Goal: Use online tool/utility: Utilize a website feature to perform a specific function

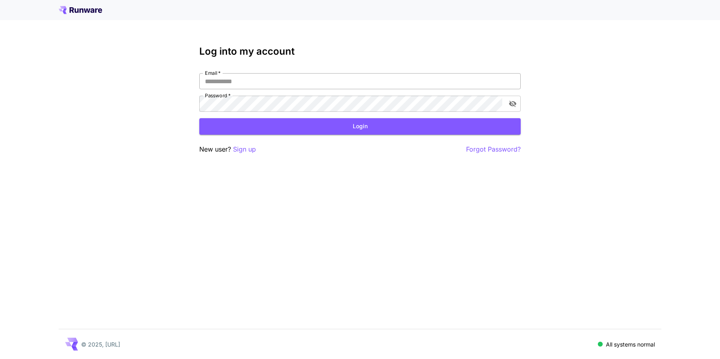
type input "**********"
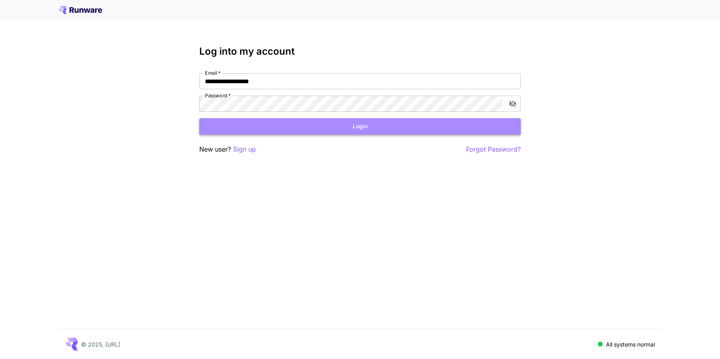
click at [287, 121] on button "Login" at bounding box center [359, 126] width 321 height 16
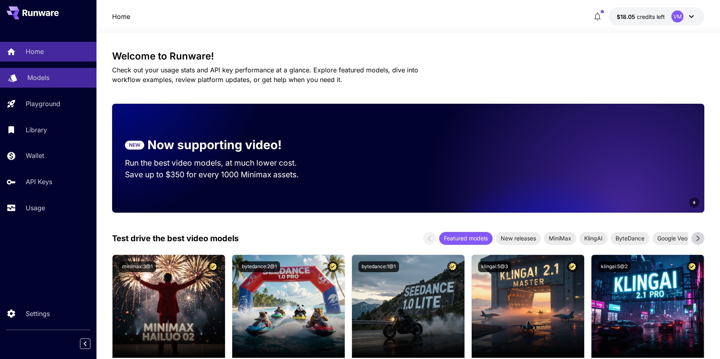
click at [65, 78] on div "Models" at bounding box center [58, 78] width 63 height 10
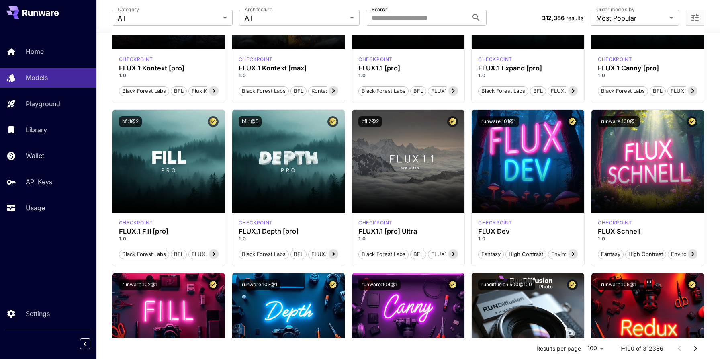
scroll to position [317, 0]
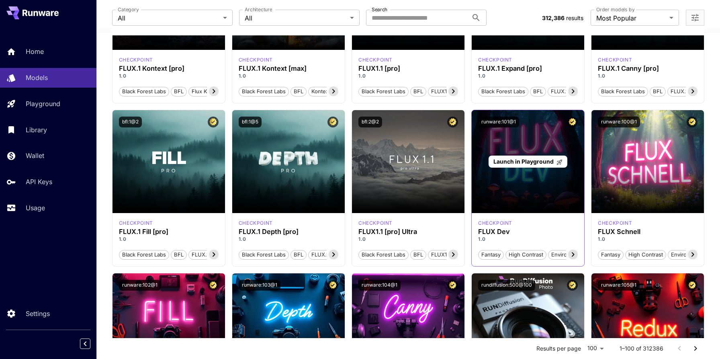
click at [518, 163] on span "Launch in Playground" at bounding box center [523, 161] width 60 height 7
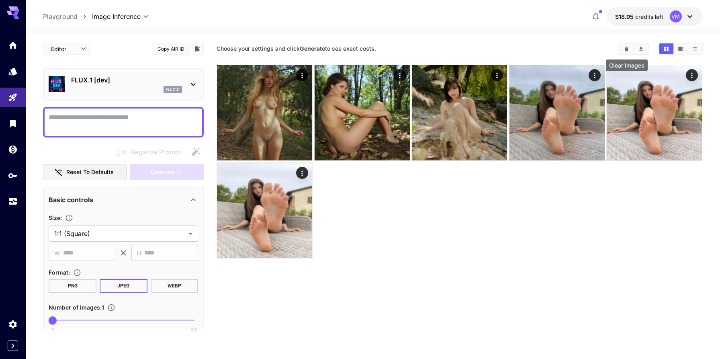
click at [629, 49] on button "Clear Images" at bounding box center [626, 48] width 14 height 10
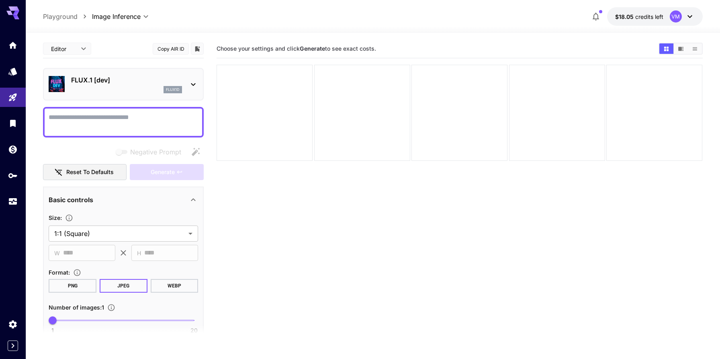
click at [126, 120] on textarea "Negative Prompt" at bounding box center [123, 121] width 149 height 19
paste textarea "**********"
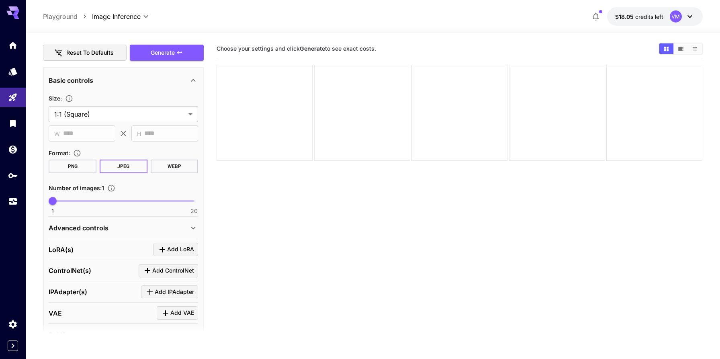
scroll to position [150, 0]
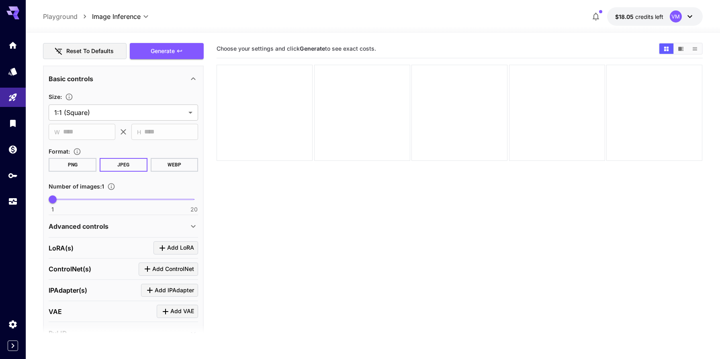
type textarea "**********"
click at [112, 231] on div "Advanced controls" at bounding box center [123, 225] width 149 height 19
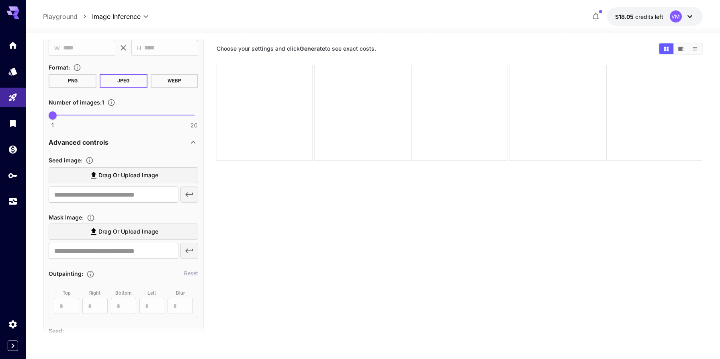
scroll to position [239, 0]
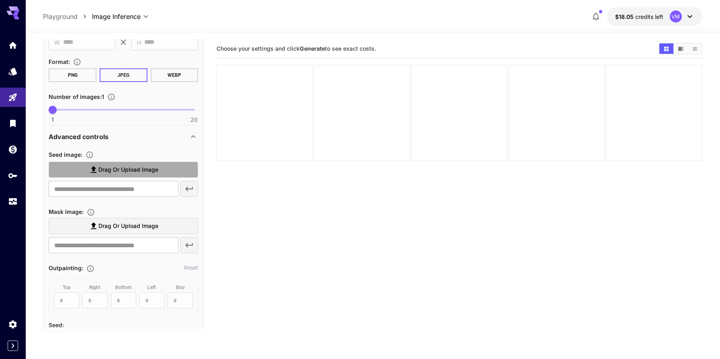
click at [142, 168] on span "Drag or upload image" at bounding box center [128, 170] width 60 height 10
click at [0, 0] on input "Drag or upload image" at bounding box center [0, 0] width 0 height 0
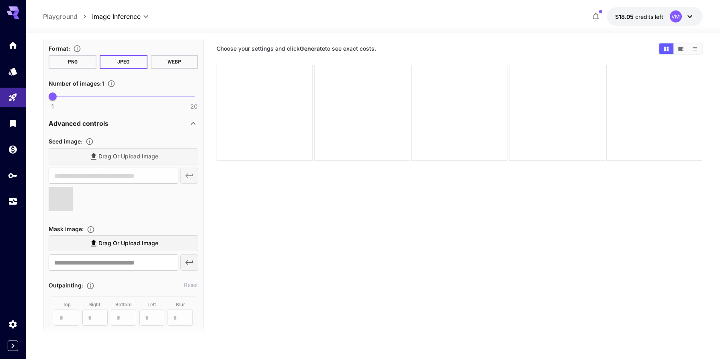
type input "**********"
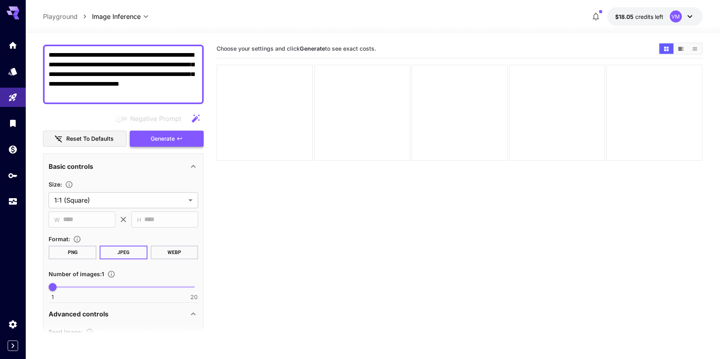
scroll to position [0, 0]
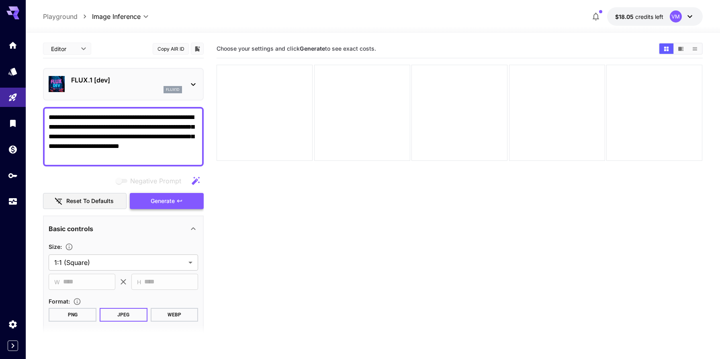
click at [157, 202] on span "Generate" at bounding box center [163, 201] width 24 height 10
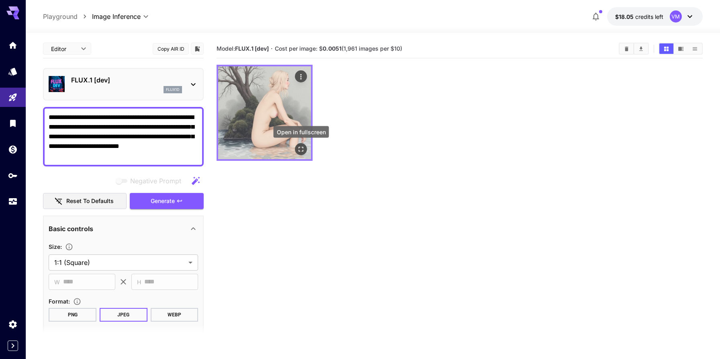
click at [300, 149] on icon "Open in fullscreen" at bounding box center [301, 149] width 8 height 8
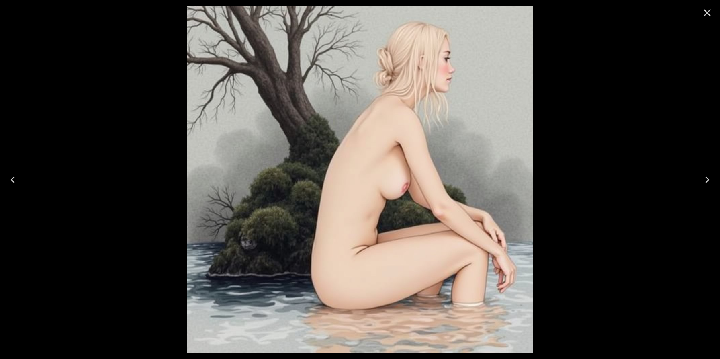
click at [705, 14] on icon "Close" at bounding box center [707, 13] width 8 height 8
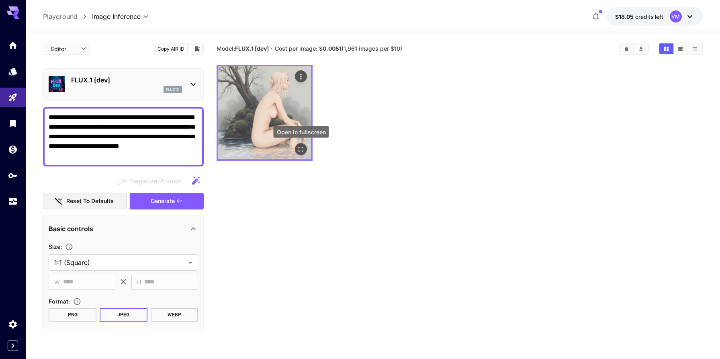
click at [300, 149] on icon "Open in fullscreen" at bounding box center [301, 149] width 8 height 8
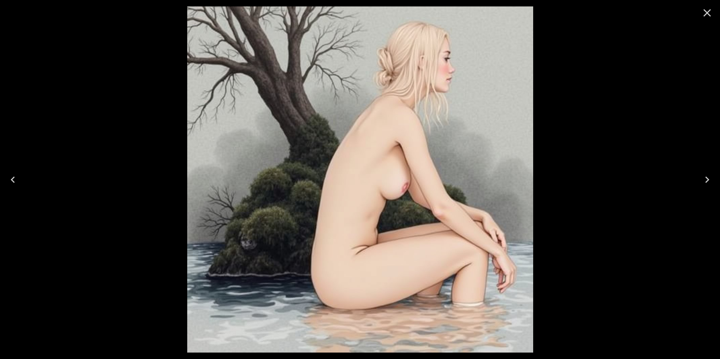
click at [709, 13] on icon "Close" at bounding box center [706, 12] width 13 height 13
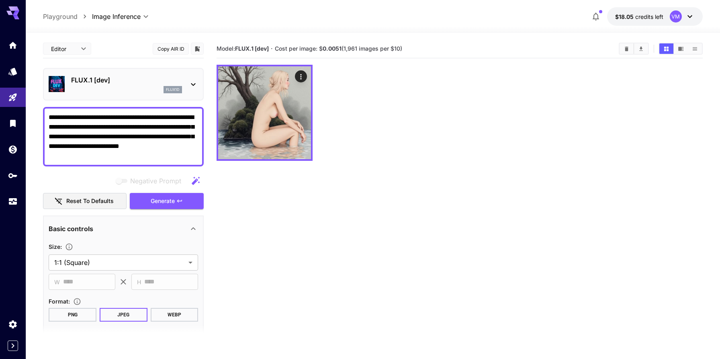
click at [622, 59] on section "Model: FLUX.1 [dev] · Cost per image: $ 0.0051 (1,961 images per $10)" at bounding box center [459, 218] width 486 height 359
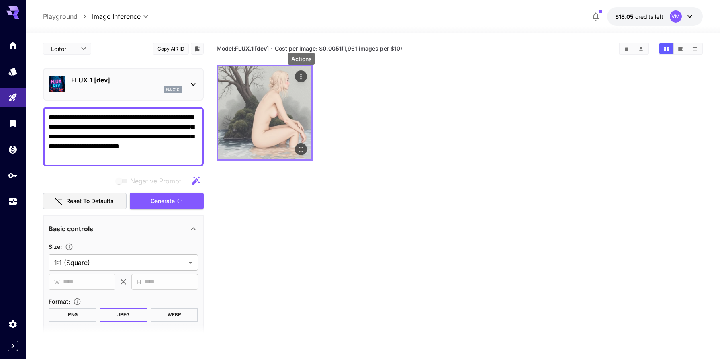
click at [295, 74] on button "Actions" at bounding box center [301, 76] width 12 height 12
click at [300, 75] on icon "Actions" at bounding box center [300, 76] width 1 height 5
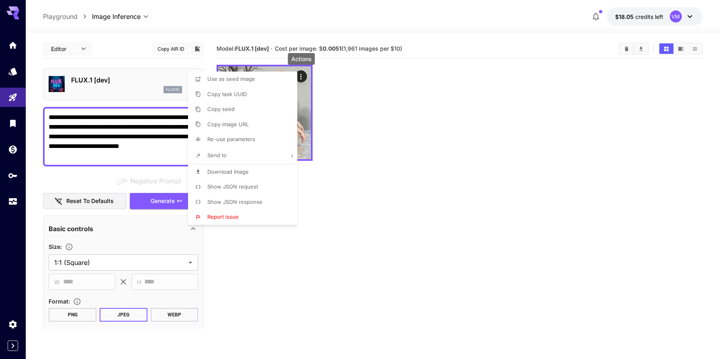
click at [245, 191] on li "Show JSON request" at bounding box center [245, 186] width 114 height 15
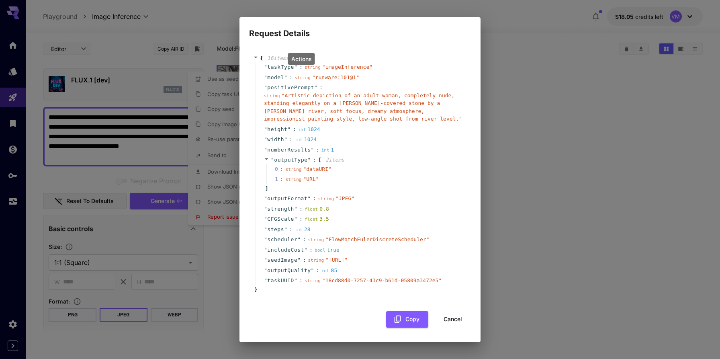
scroll to position [7, 0]
click at [444, 317] on button "Cancel" at bounding box center [453, 319] width 36 height 16
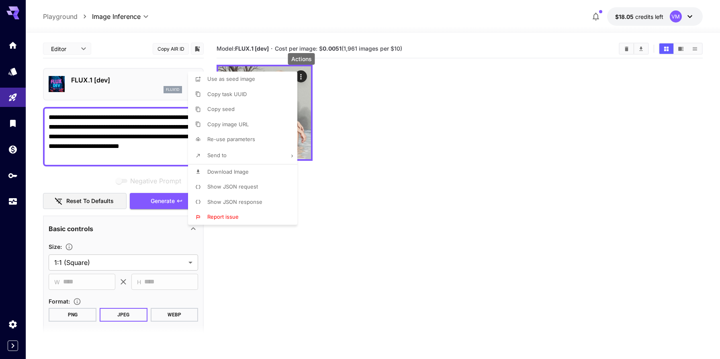
click at [438, 200] on div at bounding box center [360, 179] width 720 height 359
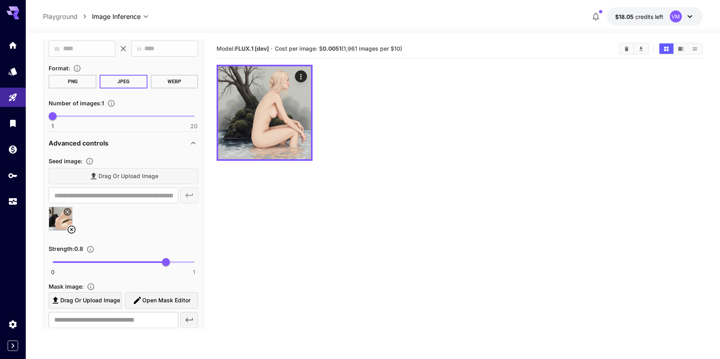
scroll to position [235, 0]
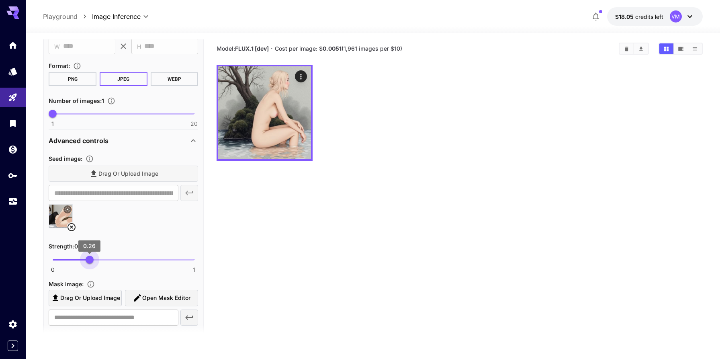
type input "****"
drag, startPoint x: 166, startPoint y: 260, endPoint x: 88, endPoint y: 261, distance: 77.9
click at [88, 261] on span "0.25" at bounding box center [88, 259] width 8 height 8
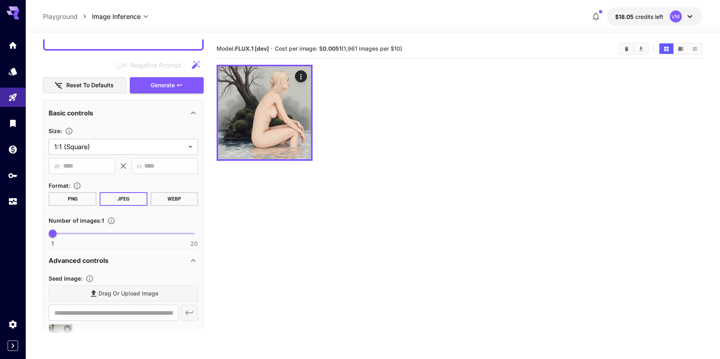
scroll to position [0, 0]
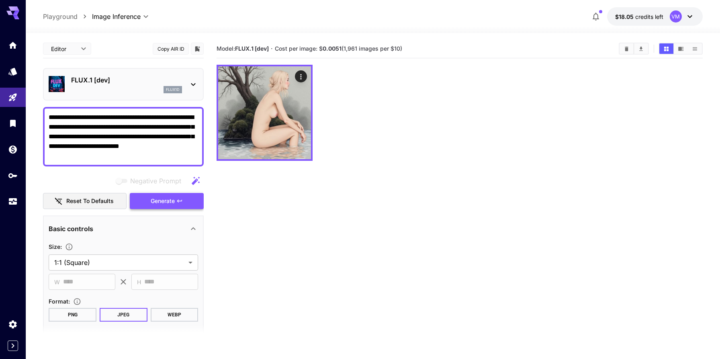
click at [155, 203] on span "Generate" at bounding box center [163, 201] width 24 height 10
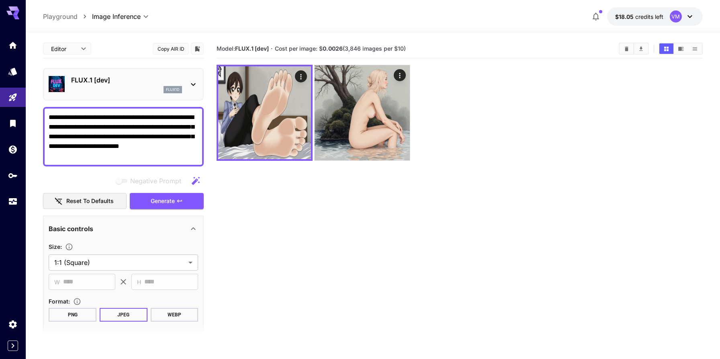
click at [110, 80] on p "FLUX.1 [dev]" at bounding box center [126, 80] width 111 height 10
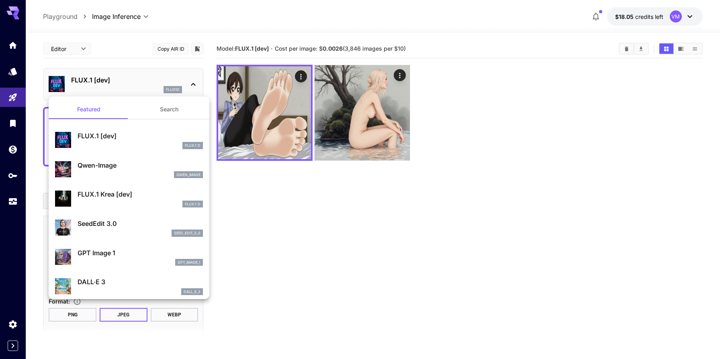
click at [136, 223] on p "SeedEdit 3.0" at bounding box center [140, 224] width 125 height 10
type input "***"
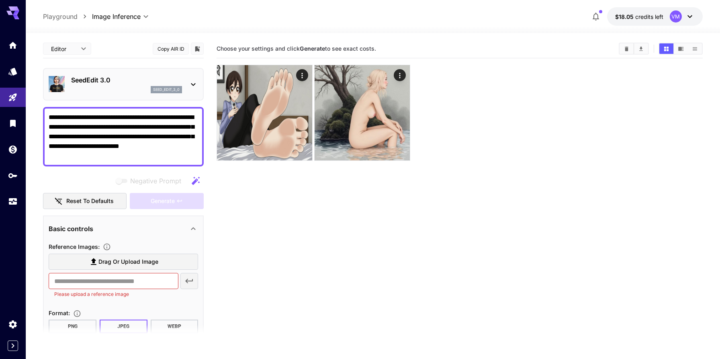
click at [146, 221] on div "Basic controls" at bounding box center [123, 228] width 149 height 19
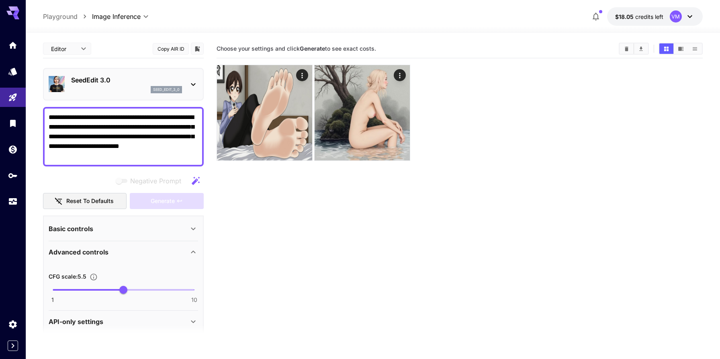
click at [147, 225] on div "Basic controls" at bounding box center [119, 229] width 140 height 10
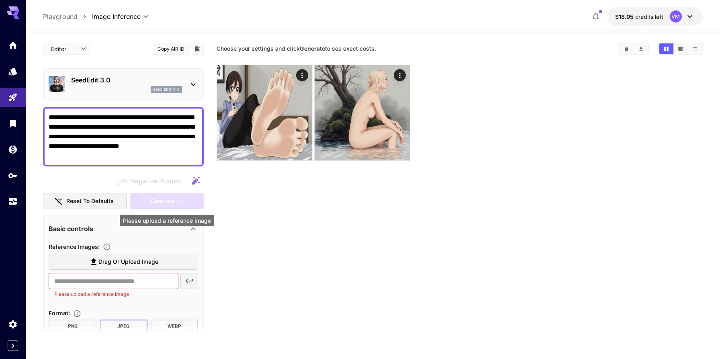
click at [143, 199] on div "Generate" at bounding box center [167, 201] width 74 height 16
click at [97, 81] on p "SeedEdit 3.0" at bounding box center [126, 80] width 111 height 10
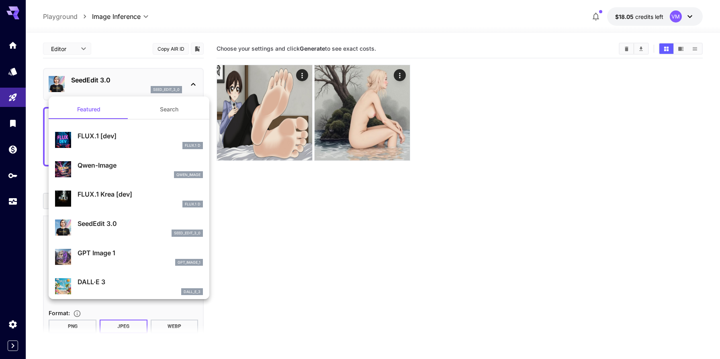
click at [163, 107] on button "Search" at bounding box center [169, 109] width 80 height 19
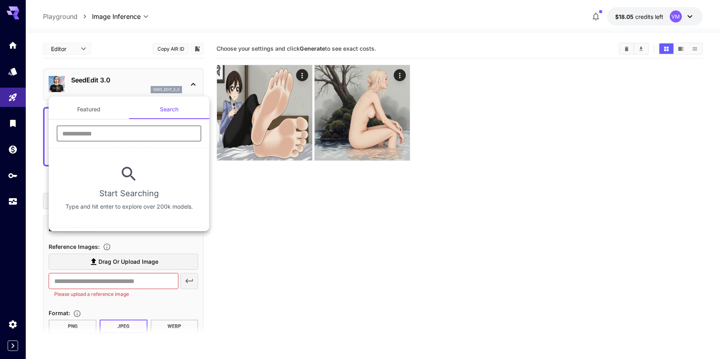
click at [137, 133] on input "text" at bounding box center [129, 133] width 145 height 16
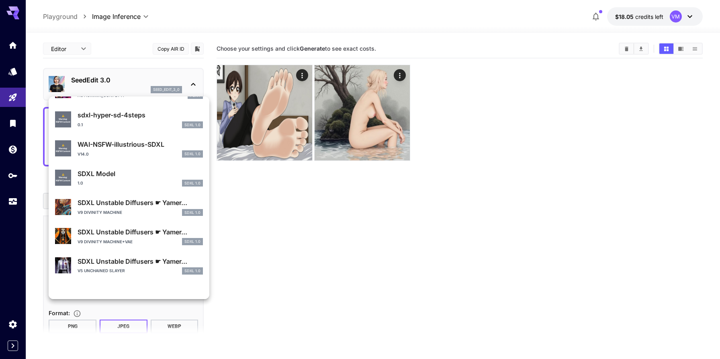
scroll to position [385, 0]
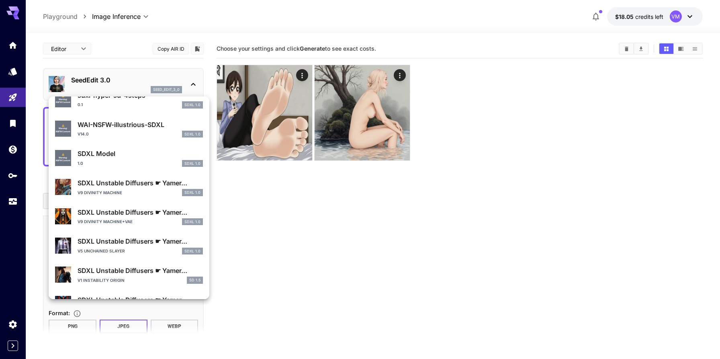
type input "****"
click at [139, 166] on div "1.0 SDXL 1.0" at bounding box center [140, 163] width 125 height 7
type input "*"
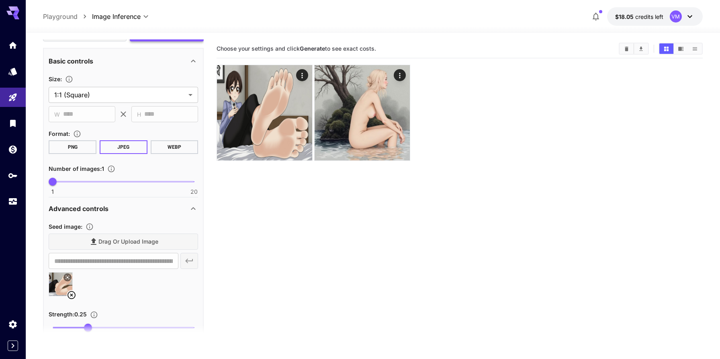
scroll to position [171, 0]
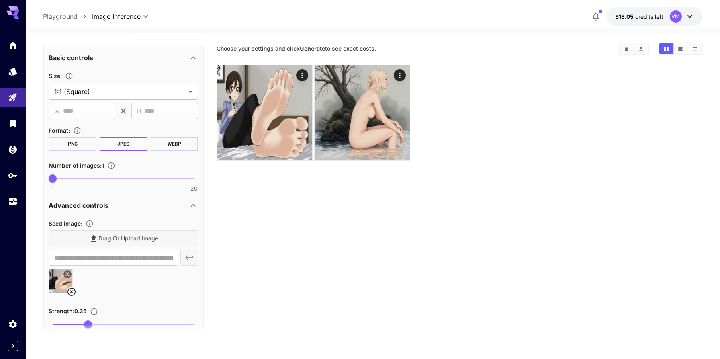
click at [70, 290] on icon at bounding box center [71, 292] width 8 height 8
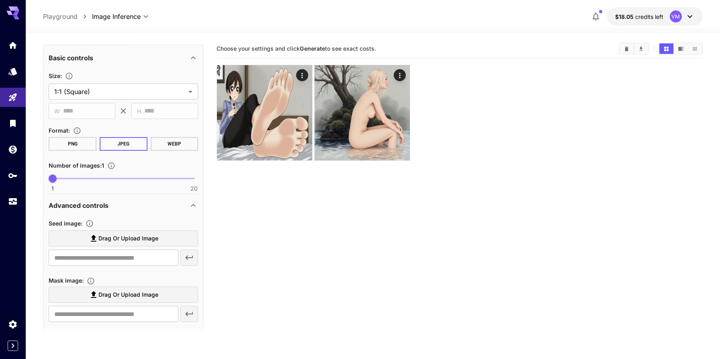
scroll to position [0, 0]
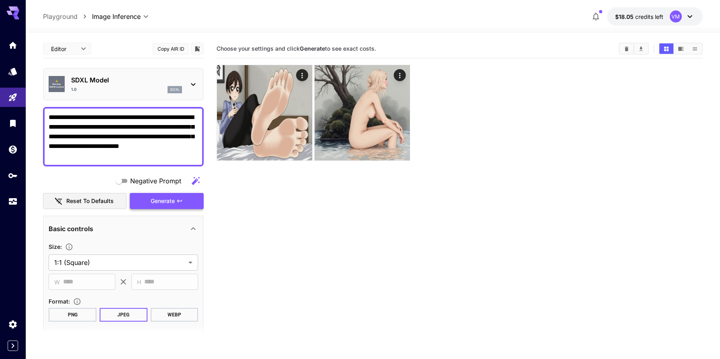
click at [152, 200] on span "Generate" at bounding box center [163, 201] width 24 height 10
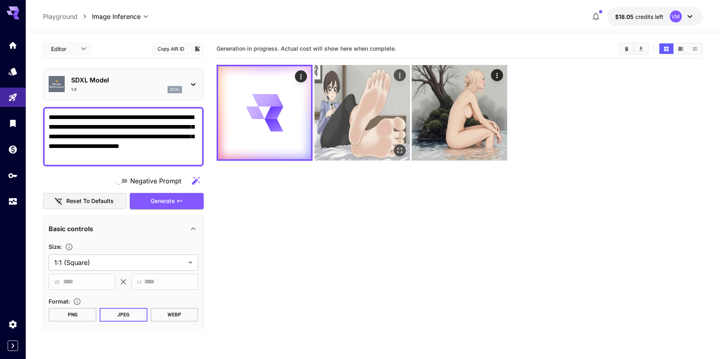
click at [359, 114] on img at bounding box center [361, 112] width 95 height 95
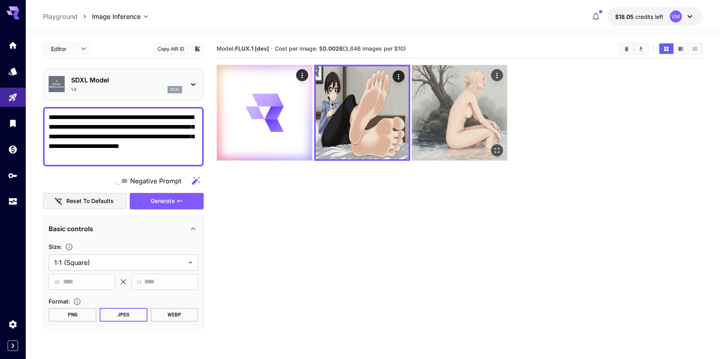
click at [439, 114] on img at bounding box center [459, 112] width 95 height 95
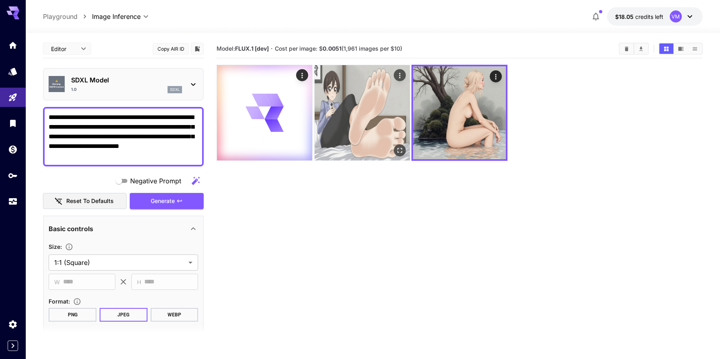
click at [359, 107] on img at bounding box center [361, 112] width 95 height 95
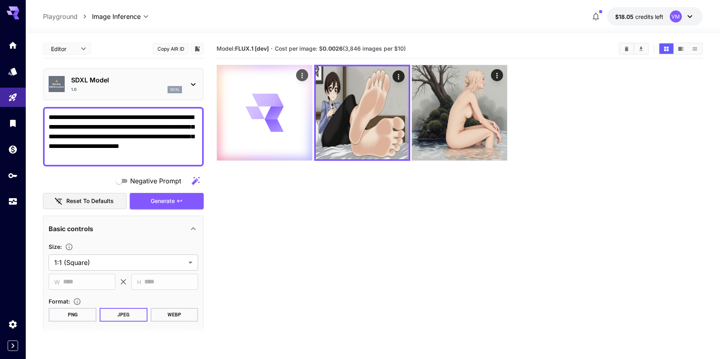
click at [262, 136] on div at bounding box center [264, 112] width 95 height 95
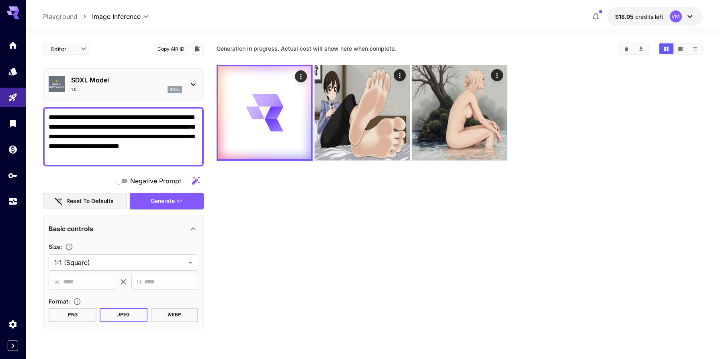
click at [284, 217] on section "Generation in progress. Actual cost will show here when complete." at bounding box center [459, 218] width 486 height 359
click at [290, 240] on section "Generation in progress. Actual cost will show here when complete." at bounding box center [459, 218] width 486 height 359
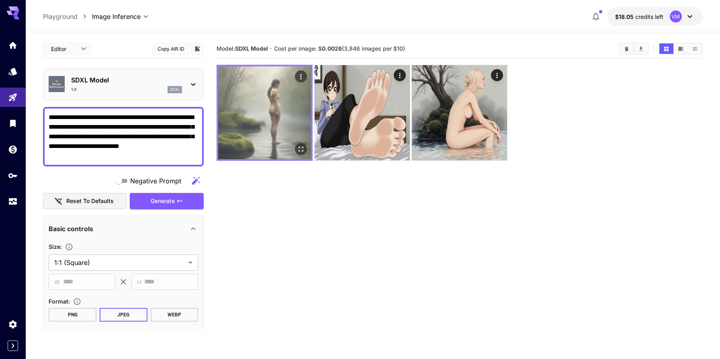
click at [261, 122] on img at bounding box center [264, 112] width 93 height 93
click at [301, 152] on icon "Open in fullscreen" at bounding box center [301, 149] width 8 height 8
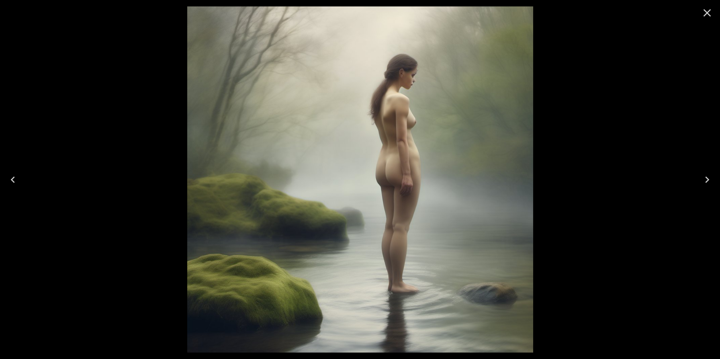
click at [703, 12] on icon "Close" at bounding box center [706, 12] width 13 height 13
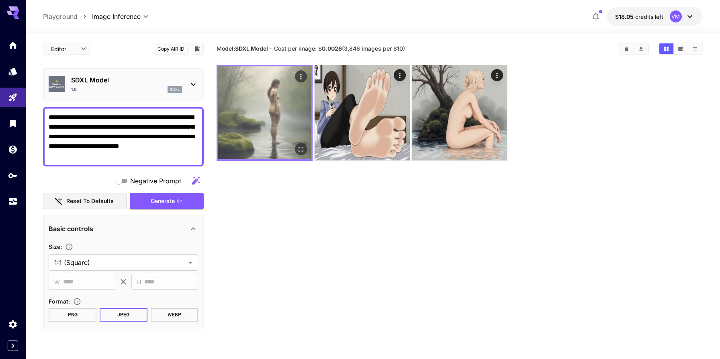
click at [289, 142] on img at bounding box center [264, 112] width 93 height 93
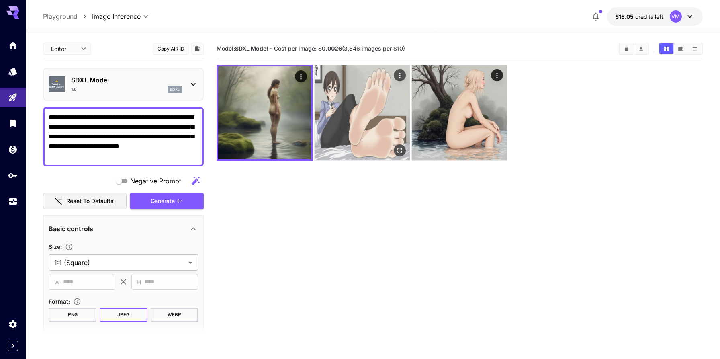
click at [345, 124] on img at bounding box center [361, 112] width 95 height 95
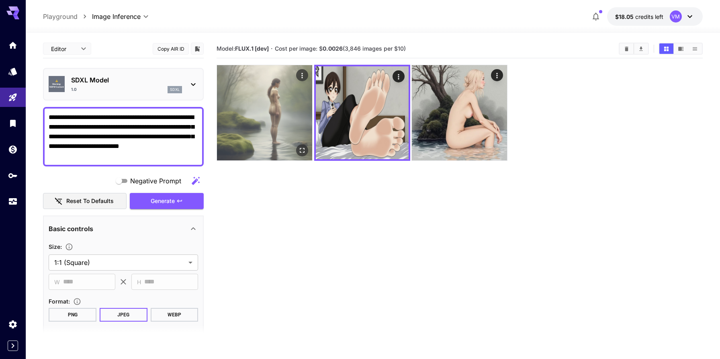
click at [260, 132] on img at bounding box center [264, 112] width 95 height 95
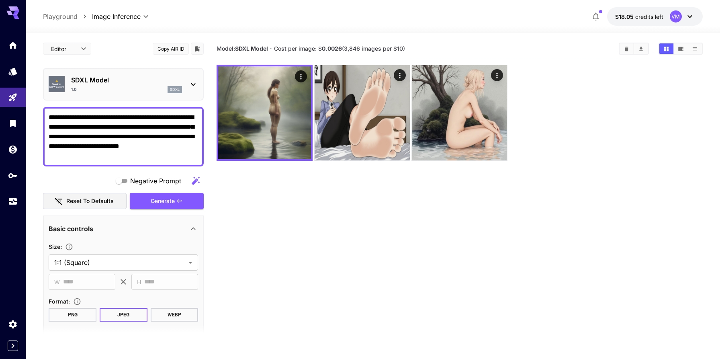
click at [313, 225] on section "Model: SDXL Model · Cost per image: $ 0.0026 (3,846 images per $10)" at bounding box center [459, 218] width 486 height 359
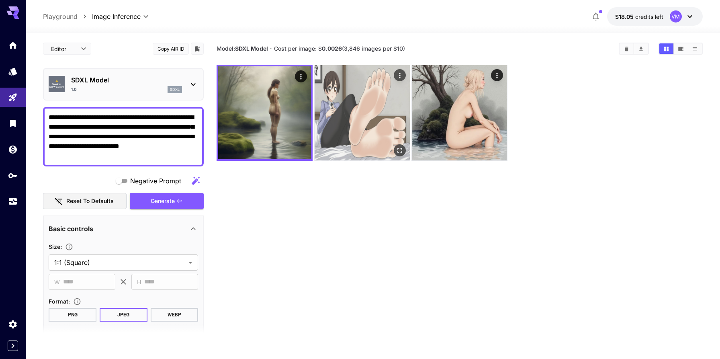
click at [350, 105] on img at bounding box center [361, 112] width 95 height 95
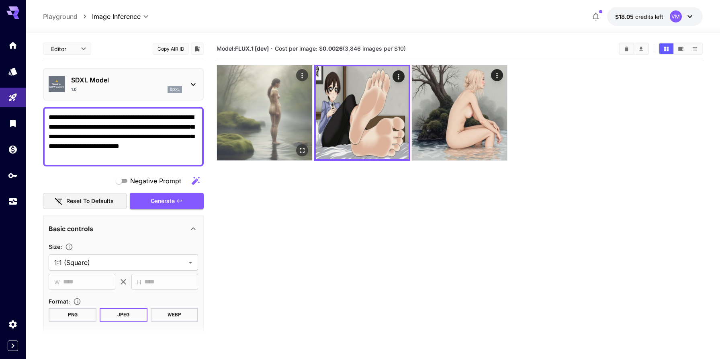
click at [255, 96] on img at bounding box center [264, 112] width 95 height 95
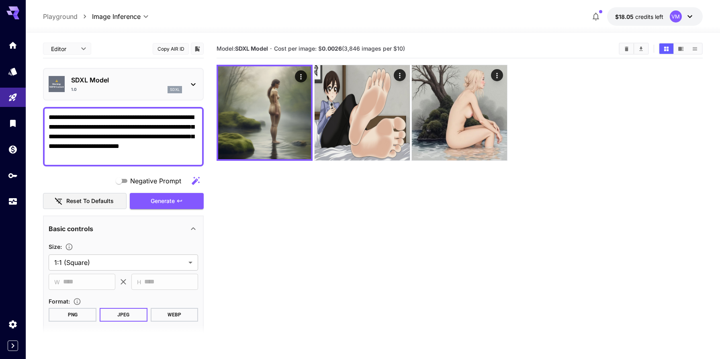
drag, startPoint x: 225, startPoint y: 48, endPoint x: 409, endPoint y: 48, distance: 184.0
click at [409, 48] on section "Model: SDXL Model · Cost per image: $ 0.0026 (3,846 images per $10)" at bounding box center [414, 49] width 396 height 10
click at [214, 47] on main "**********" at bounding box center [373, 221] width 660 height 365
drag, startPoint x: 216, startPoint y: 47, endPoint x: 409, endPoint y: 51, distance: 192.8
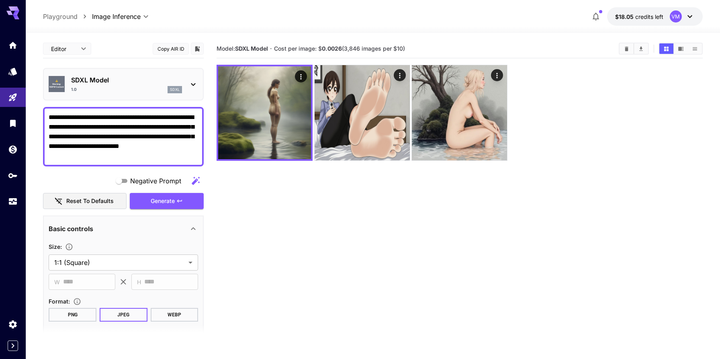
click at [409, 51] on section "Model: SDXL Model · Cost per image: $ 0.0026 (3,846 images per $10)" at bounding box center [414, 49] width 396 height 10
click at [408, 48] on section "Model: SDXL Model · Cost per image: $ 0.0026 (3,846 images per $10)" at bounding box center [414, 49] width 396 height 10
drag, startPoint x: 406, startPoint y: 47, endPoint x: 219, endPoint y: 47, distance: 188.0
click at [219, 47] on section "Model: SDXL Model · Cost per image: $ 0.0026 (3,846 images per $10)" at bounding box center [414, 49] width 396 height 10
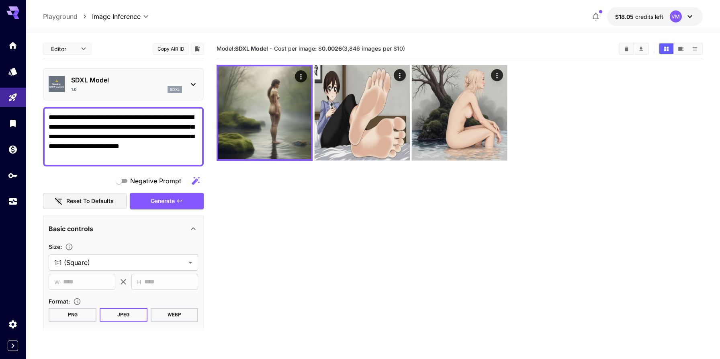
click at [219, 47] on span "Model: SDXL Model" at bounding box center [241, 48] width 51 height 7
click at [216, 47] on main "**********" at bounding box center [373, 221] width 660 height 365
drag, startPoint x: 217, startPoint y: 47, endPoint x: 412, endPoint y: 47, distance: 194.4
click at [412, 47] on section "Model: SDXL Model · Cost per image: $ 0.0026 (3,846 images per $10)" at bounding box center [414, 49] width 396 height 10
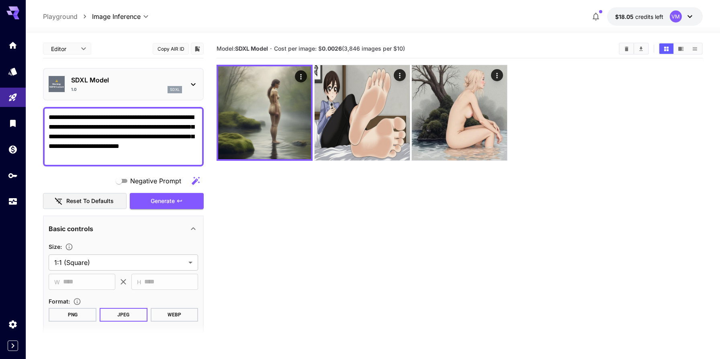
click at [431, 238] on section "Model: SDXL Model · Cost per image: $ 0.0026 (3,846 images per $10)" at bounding box center [459, 218] width 486 height 359
click at [440, 276] on section "Model: SDXL Model · Cost per image: $ 0.0026 (3,846 images per $10)" at bounding box center [459, 218] width 486 height 359
click at [408, 201] on section "Model: SDXL Model · Cost per image: $ 0.0026 (3,846 images per $10)" at bounding box center [459, 218] width 486 height 359
click at [402, 238] on section "Model: SDXL Model · Cost per image: $ 0.0026 (3,846 images per $10)" at bounding box center [459, 218] width 486 height 359
click at [399, 249] on section "Model: SDXL Model · Cost per image: $ 0.0026 (3,846 images per $10)" at bounding box center [459, 218] width 486 height 359
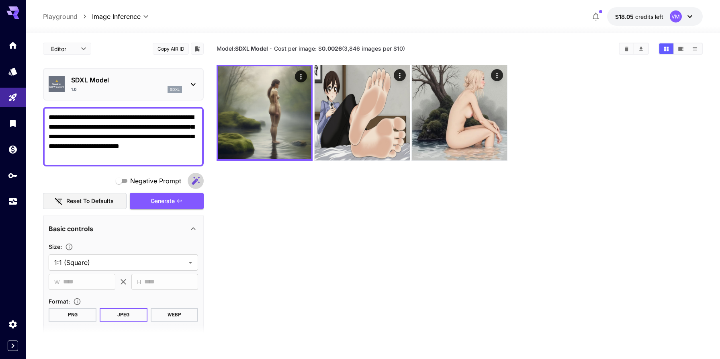
click at [196, 180] on icon "button" at bounding box center [196, 180] width 8 height 8
type textarea "**********"
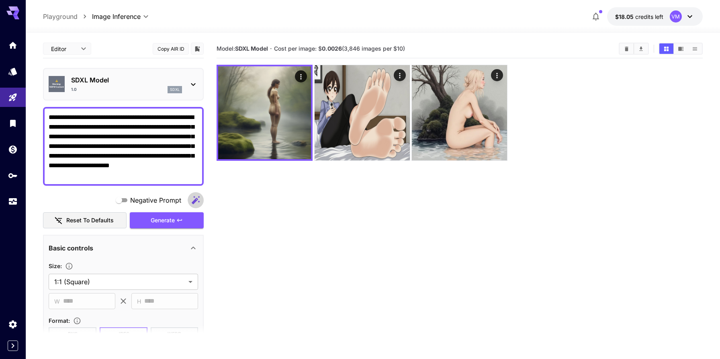
click at [193, 200] on icon "button" at bounding box center [196, 200] width 10 height 10
click at [194, 200] on icon "button" at bounding box center [196, 200] width 8 height 8
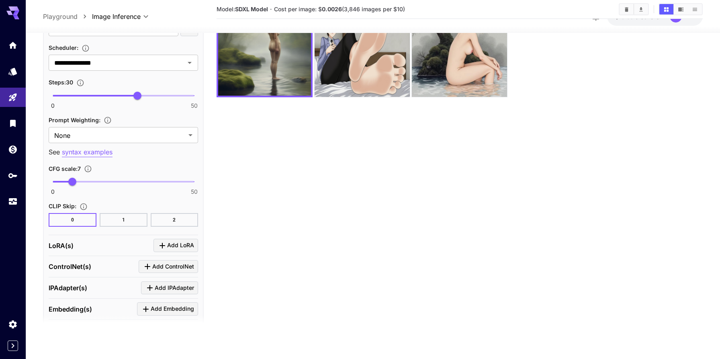
scroll to position [560, 0]
click at [101, 155] on p "syntax examples" at bounding box center [87, 153] width 51 height 10
